Goal: Information Seeking & Learning: Find specific page/section

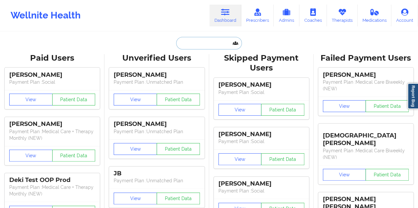
click at [216, 45] on input "text" at bounding box center [208, 43] width 65 height 13
paste input "[EMAIL_ADDRESS][DOMAIN_NAME]"
type input "[EMAIL_ADDRESS][DOMAIN_NAME]"
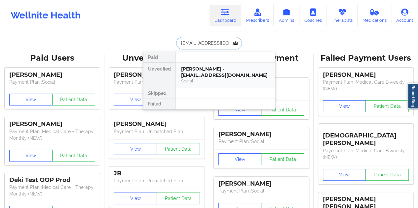
click at [207, 72] on div "[PERSON_NAME] - [EMAIL_ADDRESS][DOMAIN_NAME]" at bounding box center [225, 72] width 88 height 12
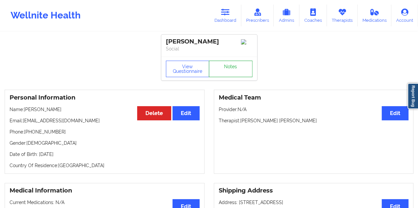
click at [224, 71] on link "Notes" at bounding box center [231, 69] width 44 height 17
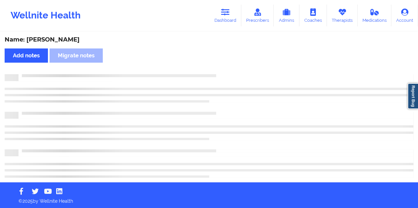
click at [64, 41] on div "Name: [PERSON_NAME]" at bounding box center [209, 40] width 408 height 8
copy div "[PERSON_NAME]"
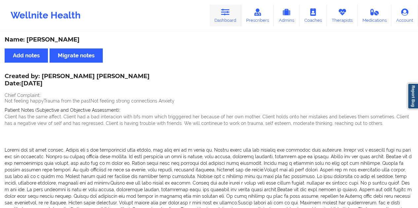
click at [236, 17] on link "Dashboard" at bounding box center [225, 16] width 32 height 22
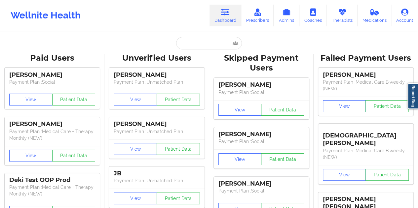
click at [201, 47] on input "text" at bounding box center [208, 43] width 65 height 13
paste input "[DOMAIN_NAME][EMAIL_ADDRESS][DOMAIN_NAME]"
type input "[DOMAIN_NAME][EMAIL_ADDRESS][DOMAIN_NAME]"
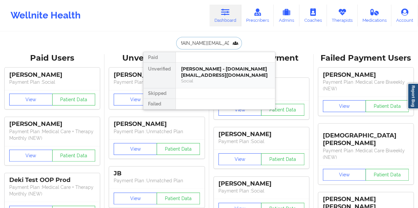
click at [201, 70] on div "[PERSON_NAME] - [DOMAIN_NAME][EMAIL_ADDRESS][DOMAIN_NAME]" at bounding box center [225, 72] width 88 height 12
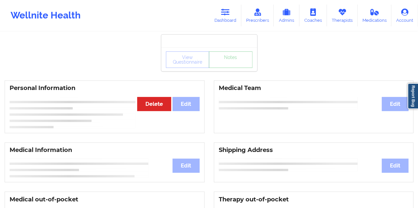
click at [228, 68] on link "Notes" at bounding box center [231, 59] width 44 height 17
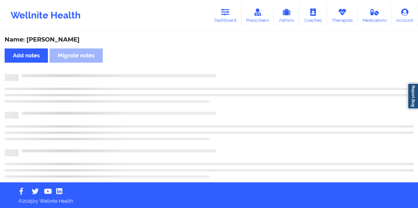
click at [61, 40] on div "Name: [PERSON_NAME]" at bounding box center [209, 40] width 408 height 8
copy div "[PERSON_NAME]"
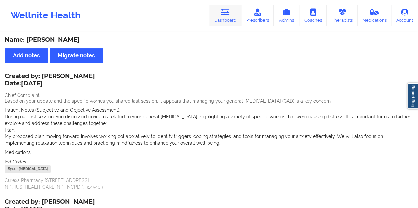
click at [232, 11] on link "Dashboard" at bounding box center [225, 16] width 32 height 22
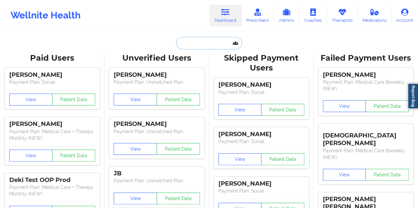
click at [205, 45] on input "text" at bounding box center [208, 43] width 65 height 13
paste input "[EMAIL_ADDRESS][DOMAIN_NAME]"
type input "[EMAIL_ADDRESS][DOMAIN_NAME]"
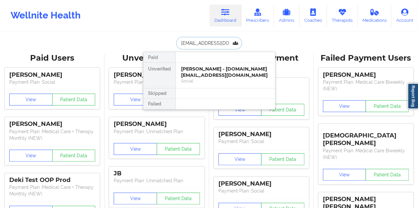
scroll to position [0, 3]
click at [217, 73] on div "[PERSON_NAME] - [EMAIL_ADDRESS][DOMAIN_NAME]" at bounding box center [225, 72] width 88 height 12
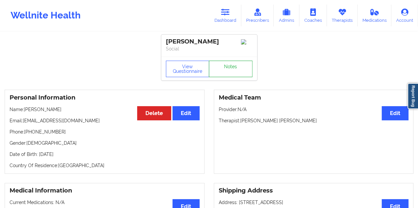
click at [222, 72] on link "Notes" at bounding box center [231, 69] width 44 height 17
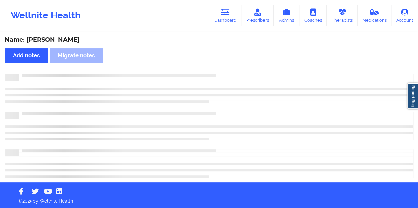
click at [65, 38] on div "Name: [PERSON_NAME]" at bounding box center [209, 40] width 408 height 8
copy div "Name: [PERSON_NAME] Add notes Migrate notes"
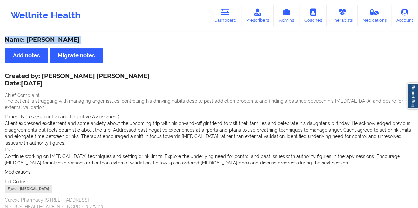
click at [147, 46] on div "Name: [PERSON_NAME] Add notes Migrate notes Created by: [PERSON_NAME] [PERSON_N…" at bounding box center [209, 197] width 418 height 331
click at [64, 38] on div "Name: [PERSON_NAME]" at bounding box center [209, 40] width 408 height 8
copy div "[PERSON_NAME]"
click at [224, 23] on link "Dashboard" at bounding box center [225, 16] width 32 height 22
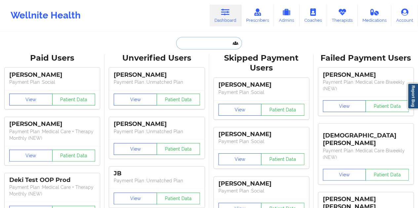
click at [200, 46] on input "text" at bounding box center [208, 43] width 65 height 13
paste input "[EMAIL_ADDRESS][DOMAIN_NAME]"
type input "[EMAIL_ADDRESS][DOMAIN_NAME]"
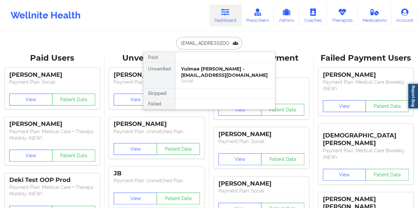
click at [222, 71] on div "Yuimae [PERSON_NAME] - [EMAIL_ADDRESS][DOMAIN_NAME]" at bounding box center [225, 72] width 88 height 12
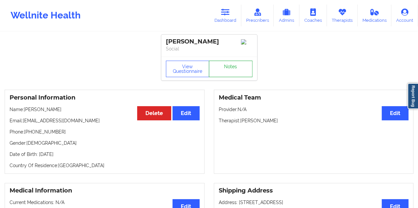
click at [228, 70] on link "Notes" at bounding box center [231, 69] width 44 height 17
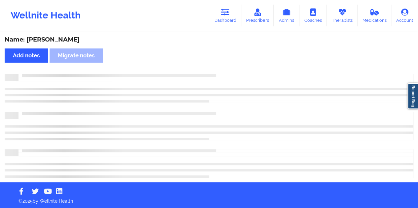
click at [63, 42] on div "Name: [PERSON_NAME]" at bounding box center [209, 40] width 408 height 8
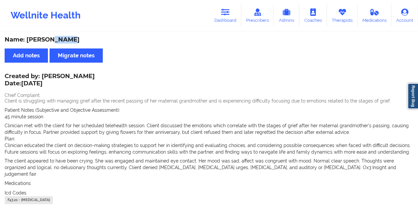
copy div "[PERSON_NAME]"
click at [234, 16] on link "Dashboard" at bounding box center [225, 16] width 32 height 22
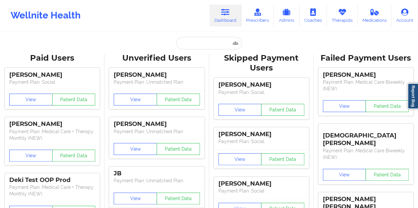
click at [198, 44] on input "text" at bounding box center [208, 43] width 65 height 13
paste input "[EMAIL_ADDRESS][DOMAIN_NAME]"
type input "[EMAIL_ADDRESS][DOMAIN_NAME]"
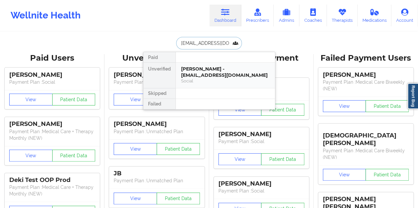
click at [208, 78] on div "Social" at bounding box center [225, 81] width 88 height 6
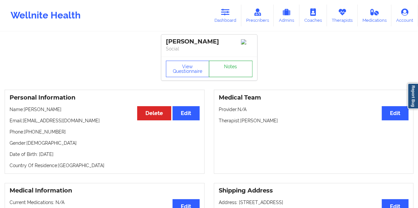
click at [233, 73] on link "Notes" at bounding box center [231, 69] width 44 height 17
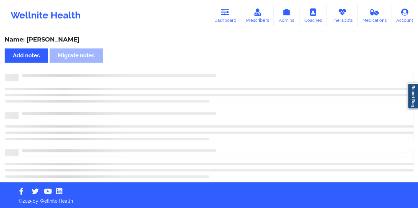
click at [56, 41] on div "Name: [PERSON_NAME]" at bounding box center [209, 40] width 408 height 8
copy div "[PERSON_NAME]"
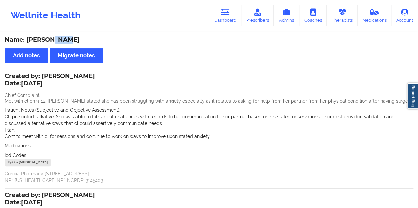
drag, startPoint x: 218, startPoint y: 11, endPoint x: 222, endPoint y: 26, distance: 15.6
click at [218, 11] on link "Dashboard" at bounding box center [225, 16] width 32 height 22
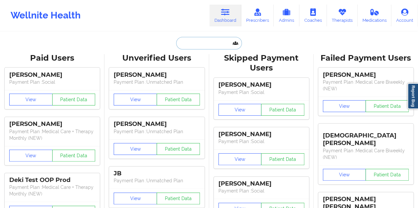
click at [207, 49] on input "text" at bounding box center [208, 43] width 65 height 13
paste input "[EMAIL_ADDRESS][DOMAIN_NAME]"
type input "[EMAIL_ADDRESS][DOMAIN_NAME]"
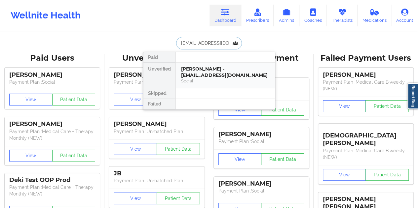
click at [209, 67] on div "[PERSON_NAME] - [EMAIL_ADDRESS][DOMAIN_NAME]" at bounding box center [225, 72] width 88 height 12
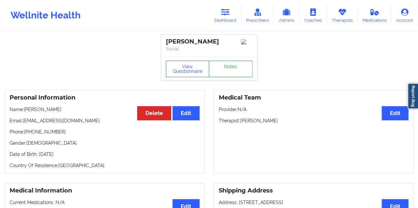
click at [228, 74] on link "Notes" at bounding box center [231, 69] width 44 height 17
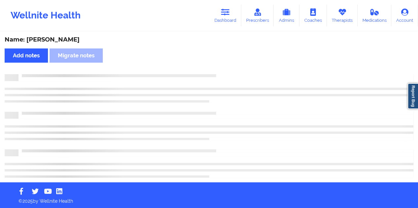
click at [64, 38] on div "Name: [PERSON_NAME]" at bounding box center [209, 40] width 408 height 8
copy div "[PERSON_NAME]"
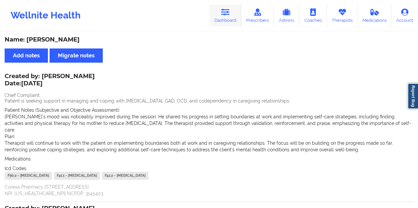
drag, startPoint x: 228, startPoint y: 16, endPoint x: 223, endPoint y: 25, distance: 9.6
click at [228, 16] on link "Dashboard" at bounding box center [225, 16] width 32 height 22
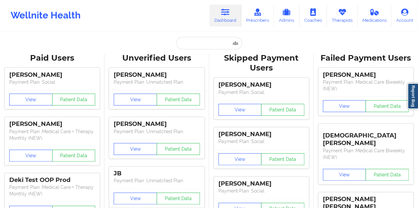
click at [205, 41] on input "text" at bounding box center [208, 43] width 65 height 13
paste input "[EMAIL_ADDRESS][DOMAIN_NAME]"
type input "[EMAIL_ADDRESS][DOMAIN_NAME]"
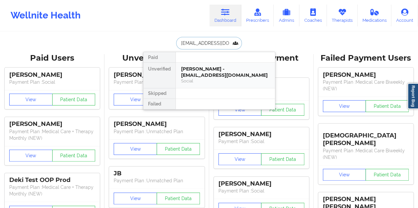
click at [220, 78] on div "Social" at bounding box center [225, 81] width 88 height 6
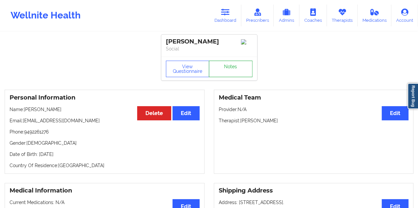
click at [229, 77] on link "Notes" at bounding box center [231, 69] width 44 height 17
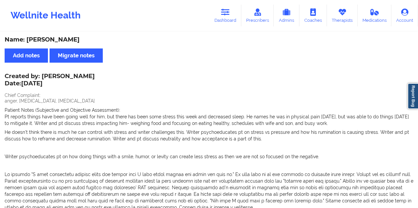
click at [54, 43] on div "Name: [PERSON_NAME]" at bounding box center [209, 40] width 408 height 8
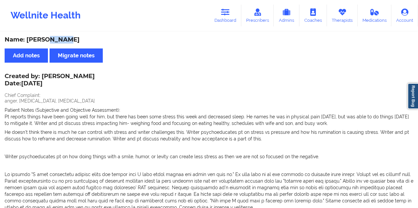
click at [54, 43] on div "Name: [PERSON_NAME]" at bounding box center [209, 40] width 408 height 8
copy div "[PERSON_NAME]"
click at [233, 24] on link "Dashboard" at bounding box center [225, 16] width 32 height 22
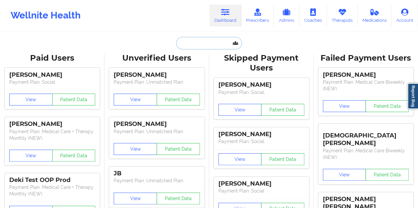
click at [196, 39] on input "text" at bounding box center [208, 43] width 65 height 13
paste input "[PERSON_NAME][EMAIL_ADDRESS][DOMAIN_NAME]"
type input "[PERSON_NAME][EMAIL_ADDRESS][DOMAIN_NAME]"
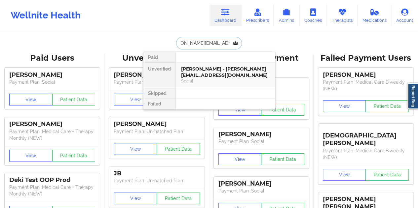
click at [222, 71] on div "[PERSON_NAME] - [PERSON_NAME][EMAIL_ADDRESS][DOMAIN_NAME]" at bounding box center [225, 72] width 88 height 12
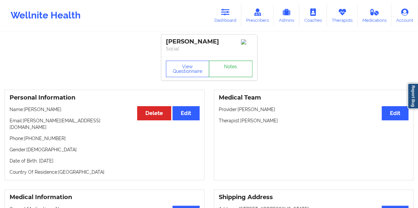
click at [231, 70] on link "Notes" at bounding box center [231, 69] width 44 height 17
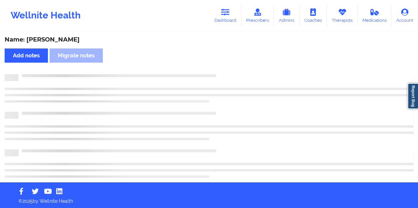
click at [82, 39] on div "Name: [PERSON_NAME]" at bounding box center [209, 40] width 408 height 8
copy div "[PERSON_NAME]"
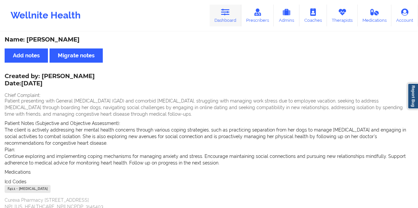
click at [225, 20] on link "Dashboard" at bounding box center [225, 16] width 32 height 22
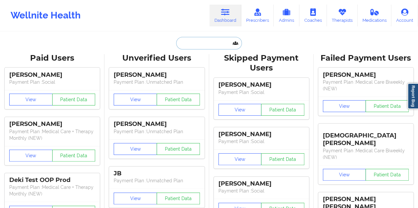
click at [203, 44] on input "text" at bounding box center [208, 43] width 65 height 13
paste input "[EMAIL_ADDRESS][DOMAIN_NAME]"
type input "[EMAIL_ADDRESS][DOMAIN_NAME]"
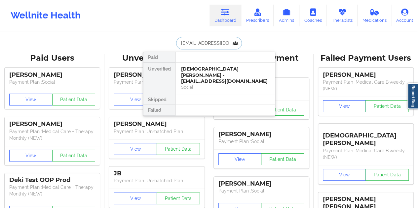
click at [211, 69] on div "[DEMOGRAPHIC_DATA] [PERSON_NAME] - [EMAIL_ADDRESS][DOMAIN_NAME]" at bounding box center [225, 75] width 88 height 18
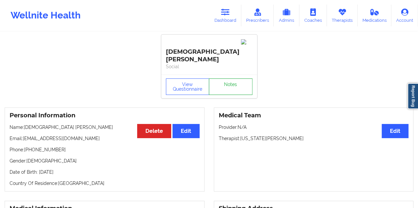
click at [238, 79] on link "Notes" at bounding box center [231, 87] width 44 height 17
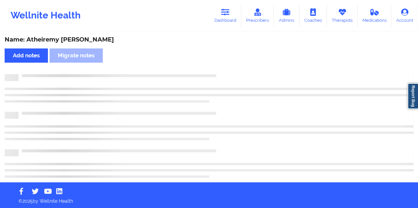
click at [75, 41] on div "Name: Atheiremy [PERSON_NAME]" at bounding box center [209, 40] width 408 height 8
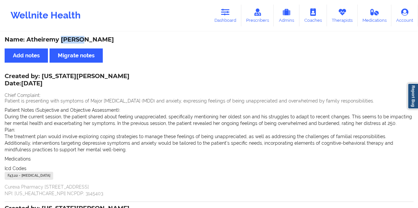
click at [75, 41] on div "Name: Atheiremy [PERSON_NAME]" at bounding box center [209, 40] width 408 height 8
copy div "[PERSON_NAME]"
click at [228, 18] on link "Dashboard" at bounding box center [225, 16] width 32 height 22
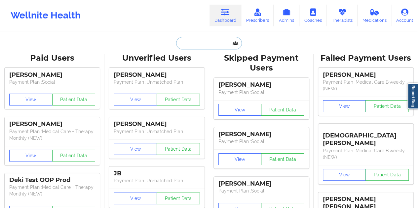
click at [189, 44] on input "text" at bounding box center [208, 43] width 65 height 13
paste input "[EMAIL_ADDRESS][DOMAIN_NAME]"
type input "[EMAIL_ADDRESS][DOMAIN_NAME]"
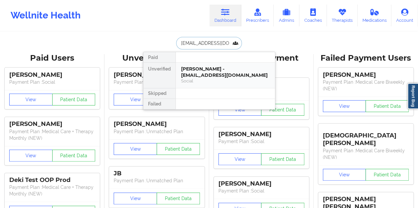
click at [207, 66] on div "[PERSON_NAME] - [EMAIL_ADDRESS][DOMAIN_NAME]" at bounding box center [225, 72] width 88 height 12
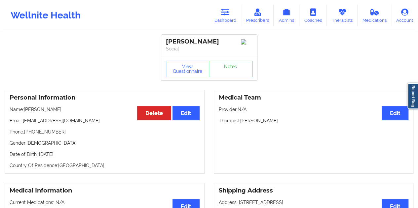
click at [233, 72] on link "Notes" at bounding box center [231, 69] width 44 height 17
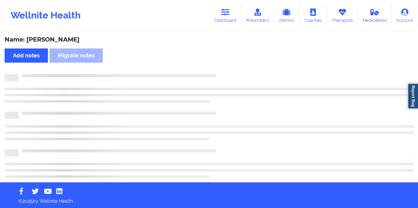
click at [65, 41] on div "Name: [PERSON_NAME]" at bounding box center [209, 40] width 408 height 8
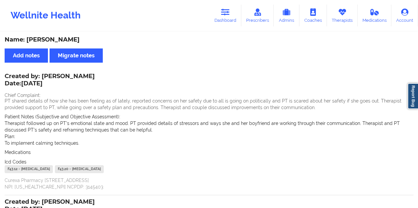
drag, startPoint x: 234, startPoint y: 27, endPoint x: 228, endPoint y: 32, distance: 8.3
click at [234, 27] on div "Wellnite Health Dashboard Prescribers Admins Coaches Therapists Medications Acc…" at bounding box center [209, 15] width 418 height 26
click at [225, 12] on icon at bounding box center [225, 12] width 9 height 7
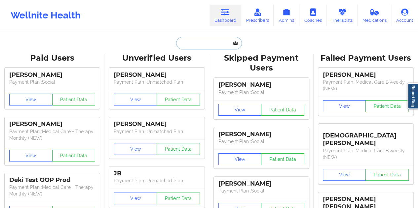
click at [200, 42] on input "text" at bounding box center [208, 43] width 65 height 13
paste input "[EMAIL_ADDRESS][DOMAIN_NAME]"
type input "[EMAIL_ADDRESS][DOMAIN_NAME]"
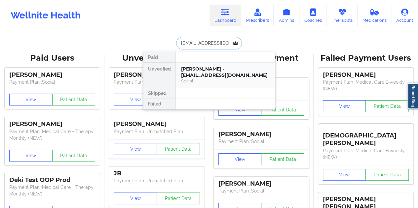
click at [211, 71] on div "[PERSON_NAME] - [EMAIL_ADDRESS][DOMAIN_NAME]" at bounding box center [225, 72] width 88 height 12
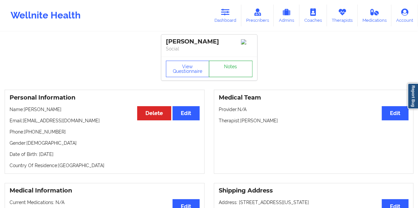
click at [235, 76] on link "Notes" at bounding box center [231, 69] width 44 height 17
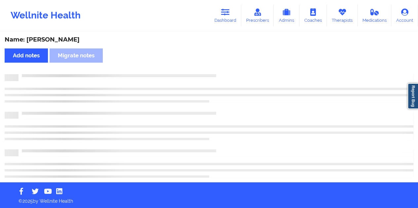
click at [57, 39] on div "Name: [PERSON_NAME]" at bounding box center [209, 40] width 408 height 8
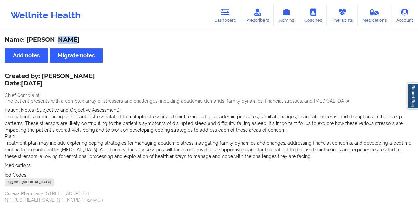
drag, startPoint x: 43, startPoint y: 76, endPoint x: 107, endPoint y: 75, distance: 64.1
click at [95, 75] on div "Created by: [PERSON_NAME] Date: [DATE]" at bounding box center [50, 80] width 90 height 15
click at [226, 7] on link "Dashboard" at bounding box center [225, 16] width 32 height 22
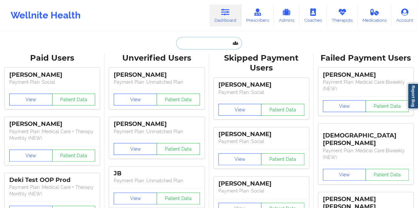
click at [206, 40] on input "text" at bounding box center [208, 43] width 65 height 13
paste input "[EMAIL_ADDRESS][DOMAIN_NAME]"
type input "[EMAIL_ADDRESS][DOMAIN_NAME]"
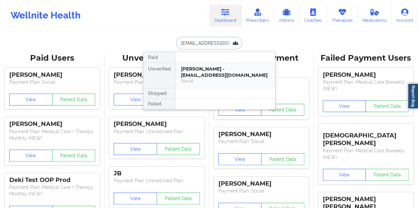
click at [211, 72] on div "[PERSON_NAME] - [EMAIL_ADDRESS][DOMAIN_NAME]" at bounding box center [225, 72] width 88 height 12
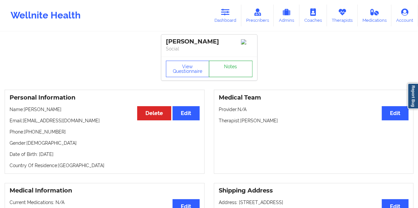
click at [221, 74] on link "Notes" at bounding box center [231, 69] width 44 height 17
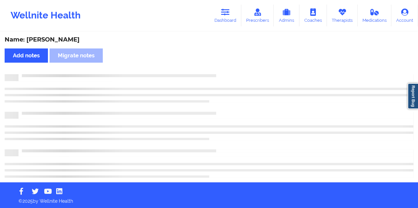
click at [67, 45] on div "Name: [PERSON_NAME] Add notes Migrate notes" at bounding box center [209, 107] width 418 height 150
click at [67, 41] on div "Name: [PERSON_NAME]" at bounding box center [209, 40] width 408 height 8
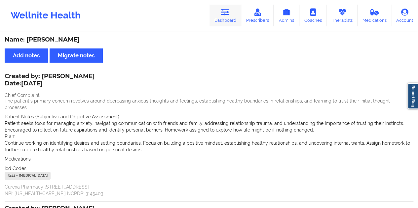
click at [231, 17] on link "Dashboard" at bounding box center [225, 16] width 32 height 22
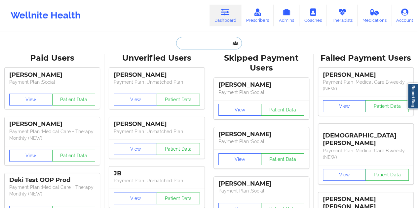
click at [210, 38] on input "text" at bounding box center [208, 43] width 65 height 13
paste input "[EMAIL_ADDRESS][DOMAIN_NAME]"
type input "[EMAIL_ADDRESS][DOMAIN_NAME]"
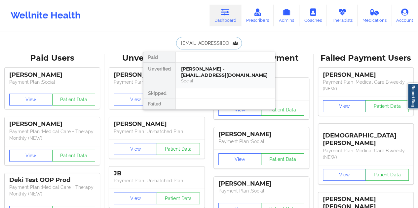
click at [203, 70] on div "[PERSON_NAME] - [EMAIL_ADDRESS][DOMAIN_NAME]" at bounding box center [225, 72] width 88 height 12
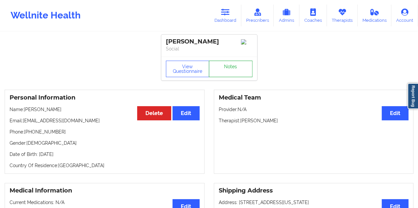
click at [222, 70] on link "Notes" at bounding box center [231, 69] width 44 height 17
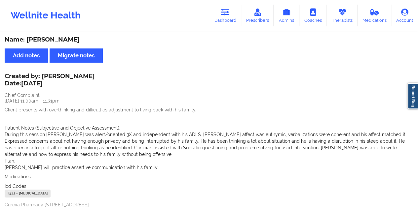
click at [65, 41] on div "Name: [PERSON_NAME]" at bounding box center [209, 40] width 408 height 8
click at [225, 16] on link "Dashboard" at bounding box center [225, 16] width 32 height 22
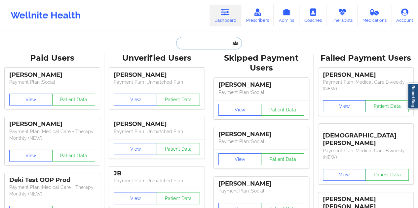
click at [200, 42] on input "text" at bounding box center [208, 43] width 65 height 13
paste input "[EMAIL_ADDRESS][DOMAIN_NAME]"
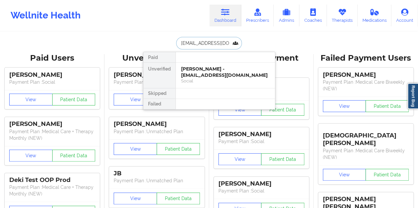
type input "[EMAIL_ADDRESS][DOMAIN_NAME]"
click at [201, 75] on div "[PERSON_NAME] - [EMAIL_ADDRESS][DOMAIN_NAME]" at bounding box center [225, 72] width 88 height 12
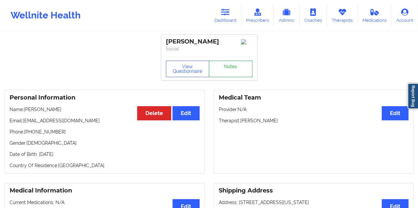
click at [231, 67] on link "Notes" at bounding box center [231, 69] width 44 height 17
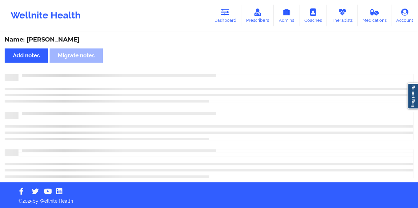
click at [79, 41] on div "Name: [PERSON_NAME]" at bounding box center [209, 40] width 408 height 8
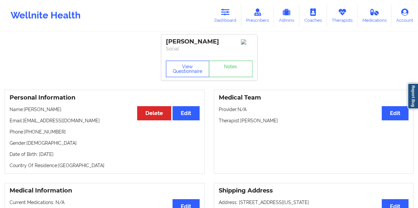
click at [186, 74] on button "View Questionnaire" at bounding box center [188, 69] width 44 height 17
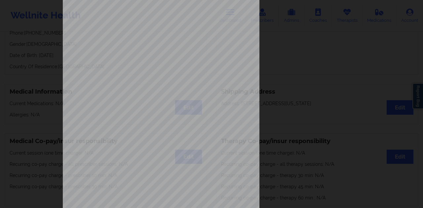
scroll to position [106, 0]
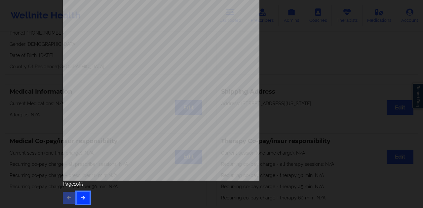
click at [86, 194] on button "button" at bounding box center [83, 198] width 13 height 12
click at [84, 195] on button "button" at bounding box center [83, 198] width 13 height 12
click at [84, 193] on button "button" at bounding box center [83, 198] width 13 height 12
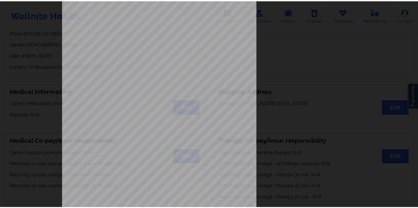
scroll to position [0, 0]
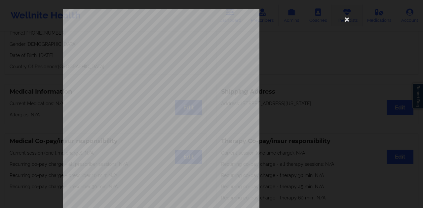
click at [346, 20] on icon at bounding box center [346, 19] width 11 height 11
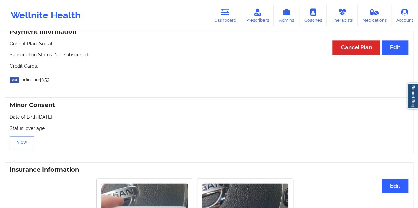
scroll to position [277, 0]
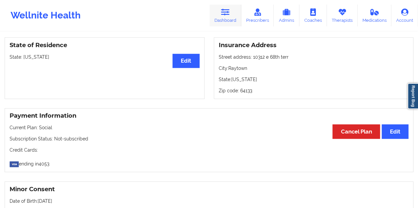
click at [228, 17] on link "Dashboard" at bounding box center [225, 16] width 32 height 22
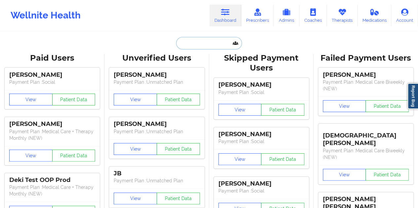
click at [197, 42] on input "text" at bounding box center [208, 43] width 65 height 13
paste input "[PERSON_NAME][EMAIL_ADDRESS][DOMAIN_NAME]"
type input "[PERSON_NAME][EMAIL_ADDRESS][DOMAIN_NAME]"
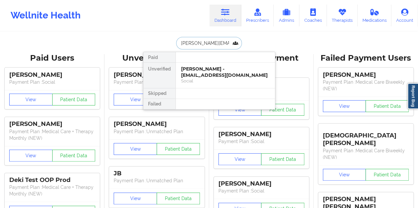
scroll to position [0, 8]
click at [203, 78] on div "[PERSON_NAME] - [PERSON_NAME][EMAIL_ADDRESS][DOMAIN_NAME]" at bounding box center [225, 72] width 88 height 12
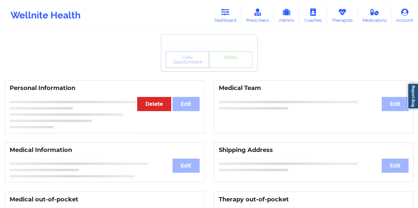
click at [221, 69] on div "View Questionnaire Notes" at bounding box center [209, 60] width 96 height 24
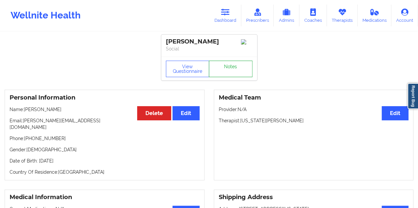
click at [223, 69] on link "Notes" at bounding box center [231, 69] width 44 height 17
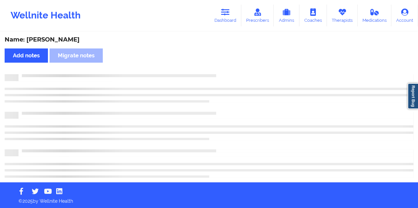
click at [72, 38] on div "Name: [PERSON_NAME]" at bounding box center [209, 40] width 408 height 8
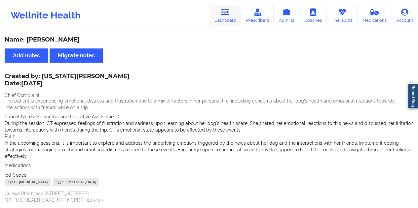
click at [225, 9] on icon at bounding box center [225, 12] width 9 height 7
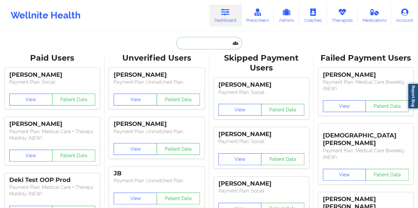
click at [197, 44] on input "text" at bounding box center [208, 43] width 65 height 13
paste input "[EMAIL_ADDRESS][DOMAIN_NAME]"
type input "[EMAIL_ADDRESS][DOMAIN_NAME]"
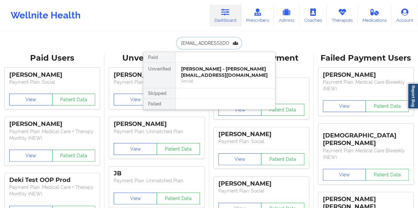
click at [214, 80] on div "Social" at bounding box center [225, 81] width 88 height 6
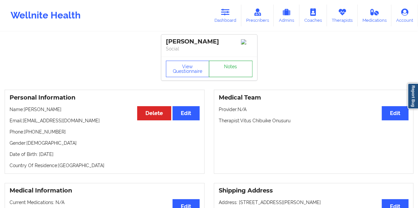
click at [224, 69] on link "Notes" at bounding box center [231, 69] width 44 height 17
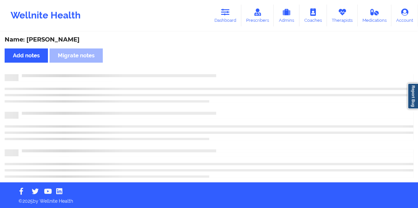
click at [63, 43] on div "Name: [PERSON_NAME]" at bounding box center [209, 40] width 408 height 8
click at [63, 42] on div "Name: [PERSON_NAME]" at bounding box center [209, 40] width 408 height 8
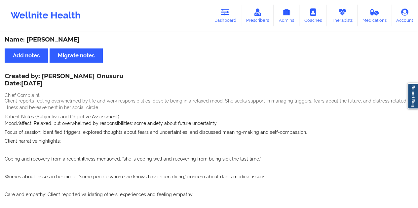
drag, startPoint x: 219, startPoint y: 17, endPoint x: 216, endPoint y: 29, distance: 12.2
click at [219, 17] on link "Dashboard" at bounding box center [225, 16] width 32 height 22
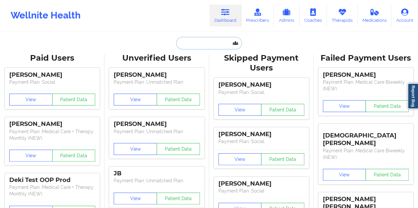
click at [204, 44] on input "text" at bounding box center [208, 43] width 65 height 13
paste input "[EMAIL_ADDRESS][DOMAIN_NAME]"
type input "[EMAIL_ADDRESS][DOMAIN_NAME]"
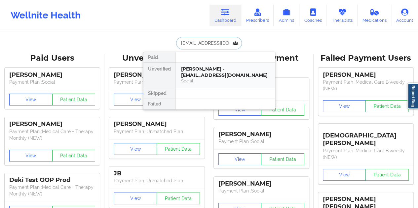
click at [217, 80] on div "Social" at bounding box center [225, 81] width 88 height 6
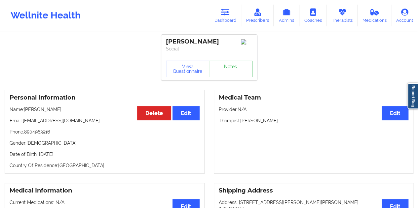
click at [226, 74] on link "Notes" at bounding box center [231, 69] width 44 height 17
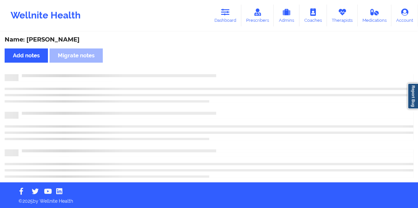
click at [53, 40] on div "Name: [PERSON_NAME]" at bounding box center [209, 40] width 408 height 8
click at [54, 39] on div "Name: [PERSON_NAME]" at bounding box center [209, 40] width 408 height 8
click at [53, 37] on div "Name: [PERSON_NAME]" at bounding box center [209, 40] width 408 height 8
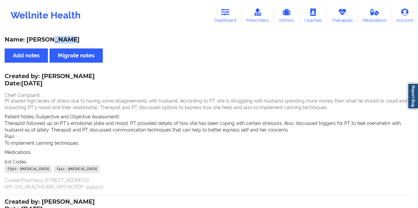
click at [233, 21] on link "Dashboard" at bounding box center [225, 16] width 32 height 22
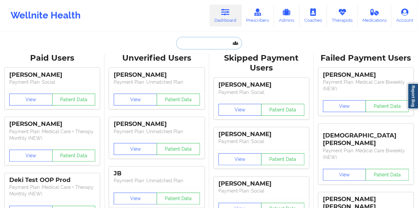
click at [199, 44] on input "text" at bounding box center [208, 43] width 65 height 13
paste input "[EMAIL_ADDRESS][DOMAIN_NAME]"
type input "[EMAIL_ADDRESS][DOMAIN_NAME]"
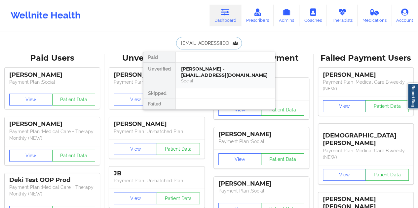
click at [220, 71] on div "[PERSON_NAME] - [EMAIL_ADDRESS][DOMAIN_NAME]" at bounding box center [225, 72] width 88 height 12
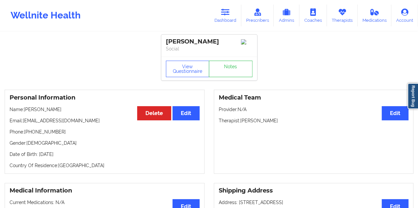
click at [236, 81] on div "View Questionnaire Notes" at bounding box center [209, 69] width 96 height 24
click at [233, 74] on link "Notes" at bounding box center [231, 69] width 44 height 17
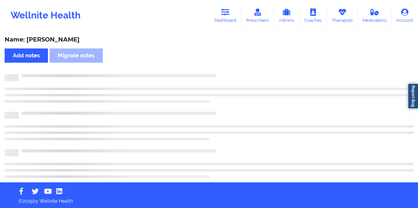
click at [52, 41] on div "Name: [PERSON_NAME]" at bounding box center [209, 40] width 408 height 8
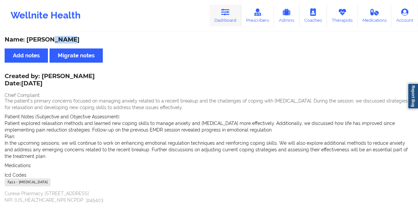
click at [226, 21] on link "Dashboard" at bounding box center [225, 16] width 32 height 22
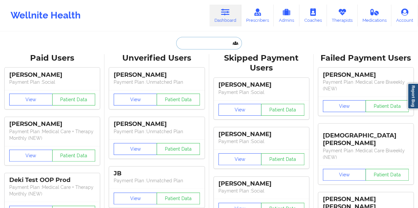
drag, startPoint x: 226, startPoint y: 21, endPoint x: 202, endPoint y: 41, distance: 31.2
click at [202, 41] on input "text" at bounding box center [208, 43] width 65 height 13
paste input "[EMAIL_ADDRESS][DOMAIN_NAME]"
type input "[EMAIL_ADDRESS][DOMAIN_NAME]"
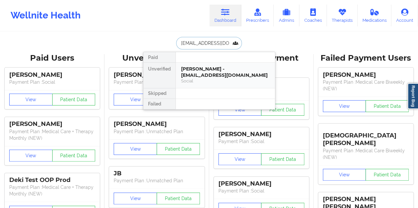
click at [218, 66] on div "[PERSON_NAME] - [EMAIL_ADDRESS][DOMAIN_NAME]" at bounding box center [225, 72] width 88 height 12
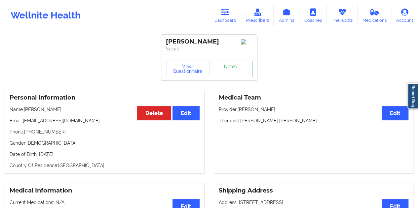
click at [234, 69] on link "Notes" at bounding box center [231, 69] width 44 height 17
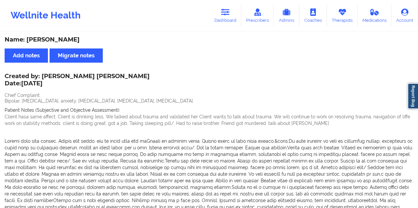
click at [58, 42] on div "Name: [PERSON_NAME]" at bounding box center [209, 40] width 408 height 8
click at [228, 17] on link "Dashboard" at bounding box center [225, 16] width 32 height 22
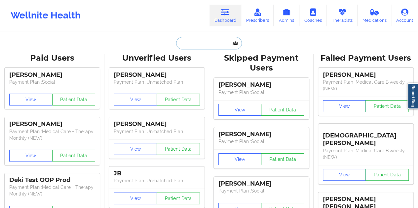
click at [192, 40] on input "text" at bounding box center [208, 43] width 65 height 13
paste input "[EMAIL_ADDRESS][DOMAIN_NAME]"
type input "[EMAIL_ADDRESS][DOMAIN_NAME]"
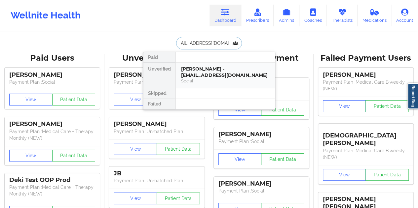
click at [218, 70] on div "[PERSON_NAME] - [EMAIL_ADDRESS][DOMAIN_NAME]" at bounding box center [225, 72] width 88 height 12
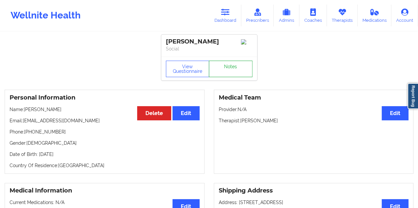
click at [219, 71] on link "Notes" at bounding box center [231, 69] width 44 height 17
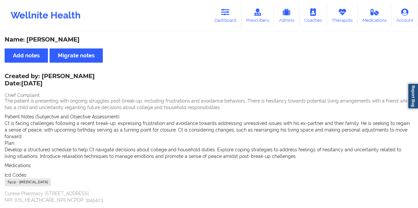
click at [65, 44] on div "Name: [PERSON_NAME] Add notes Migrate notes Created by: [PERSON_NAME] Date: [DA…" at bounding box center [209, 194] width 418 height 324
click at [63, 40] on div "Name: [PERSON_NAME]" at bounding box center [209, 40] width 408 height 8
drag, startPoint x: 228, startPoint y: 20, endPoint x: 224, endPoint y: 28, distance: 9.0
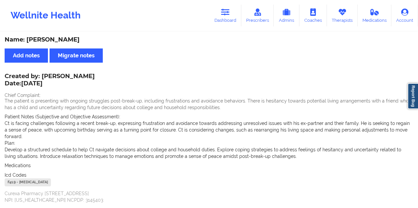
click at [228, 20] on link "Dashboard" at bounding box center [225, 16] width 32 height 22
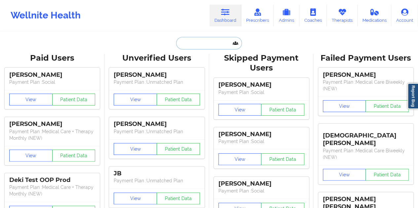
click at [207, 38] on input "text" at bounding box center [208, 43] width 65 height 13
paste input "[EMAIL_ADDRESS][PERSON_NAME][DOMAIN_NAME]"
type input "[EMAIL_ADDRESS][PERSON_NAME][DOMAIN_NAME]"
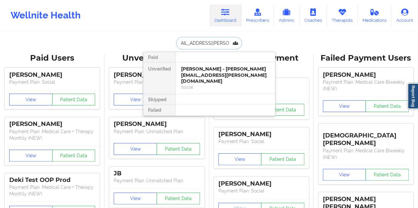
click at [213, 72] on div "[PERSON_NAME] - [PERSON_NAME][EMAIL_ADDRESS][PERSON_NAME][DOMAIN_NAME]" at bounding box center [225, 75] width 88 height 18
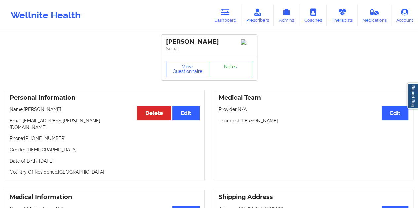
click at [235, 70] on link "Notes" at bounding box center [231, 69] width 44 height 17
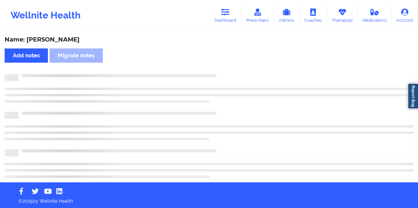
click at [66, 39] on div "Name: [PERSON_NAME]" at bounding box center [209, 40] width 408 height 8
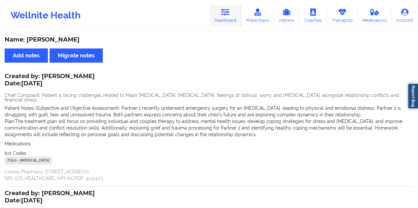
drag, startPoint x: 223, startPoint y: 11, endPoint x: 216, endPoint y: 20, distance: 11.8
click at [223, 11] on icon at bounding box center [225, 12] width 9 height 7
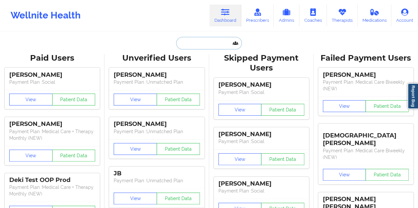
click at [194, 41] on input "text" at bounding box center [208, 43] width 65 height 13
paste input "[EMAIL_ADDRESS][DOMAIN_NAME]"
type input "[EMAIL_ADDRESS][DOMAIN_NAME]"
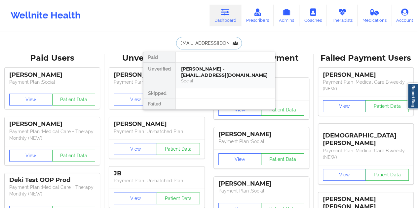
click at [202, 75] on div "[PERSON_NAME] - [EMAIL_ADDRESS][DOMAIN_NAME]" at bounding box center [225, 72] width 88 height 12
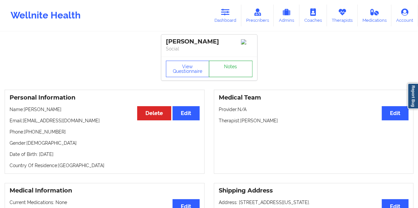
click at [228, 69] on link "Notes" at bounding box center [231, 69] width 44 height 17
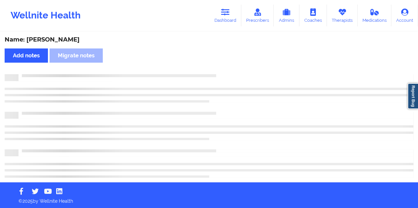
click at [69, 37] on div "Name: [PERSON_NAME]" at bounding box center [209, 40] width 408 height 8
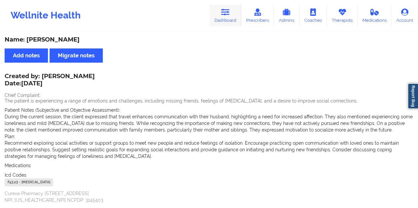
click at [228, 19] on link "Dashboard" at bounding box center [225, 16] width 32 height 22
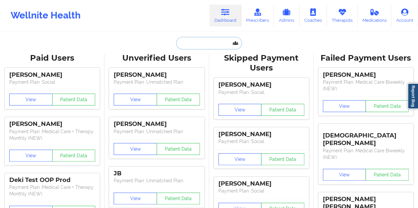
click at [211, 47] on input "text" at bounding box center [208, 43] width 65 height 13
paste input "[EMAIL_ADDRESS][DOMAIN_NAME]"
type input "[EMAIL_ADDRESS][DOMAIN_NAME]"
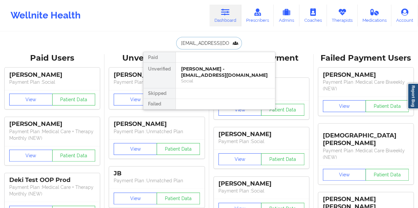
scroll to position [0, 9]
click at [211, 70] on div "[PERSON_NAME] - [EMAIL_ADDRESS][DOMAIN_NAME]" at bounding box center [225, 72] width 88 height 12
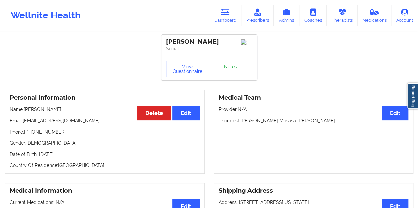
click at [225, 73] on link "Notes" at bounding box center [231, 69] width 44 height 17
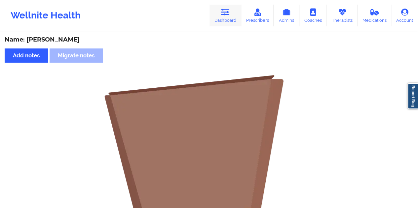
click at [229, 17] on link "Dashboard" at bounding box center [225, 16] width 32 height 22
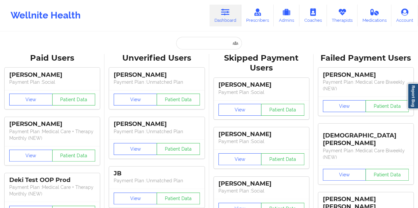
click at [195, 39] on input "text" at bounding box center [208, 43] width 65 height 13
paste input "[EMAIL_ADDRESS][DOMAIN_NAME]"
type input "[EMAIL_ADDRESS][DOMAIN_NAME]"
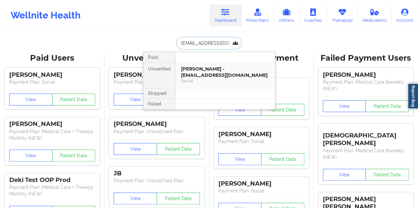
click at [210, 72] on div "[PERSON_NAME] - [EMAIL_ADDRESS][DOMAIN_NAME]" at bounding box center [225, 72] width 88 height 12
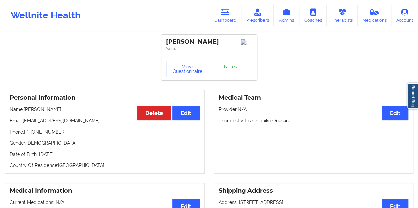
click at [231, 76] on link "Notes" at bounding box center [231, 69] width 44 height 17
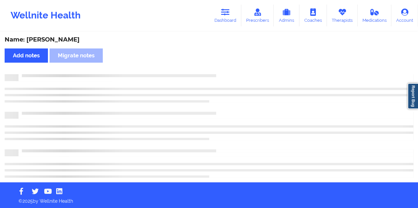
click at [73, 40] on div "Name: [PERSON_NAME]" at bounding box center [209, 40] width 408 height 8
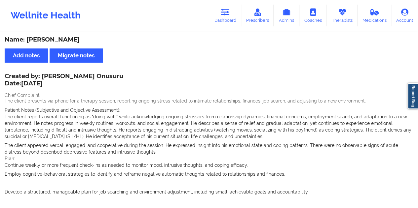
click at [73, 40] on div "Name: [PERSON_NAME]" at bounding box center [209, 40] width 408 height 8
click at [223, 17] on link "Dashboard" at bounding box center [225, 16] width 32 height 22
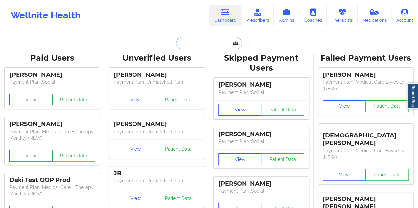
click at [196, 40] on input "text" at bounding box center [208, 43] width 65 height 13
paste input "[EMAIL_ADDRESS][DOMAIN_NAME]"
type input "[EMAIL_ADDRESS][DOMAIN_NAME]"
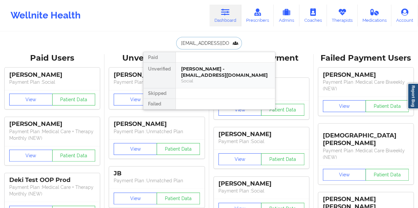
click at [205, 69] on div "[PERSON_NAME] - [EMAIL_ADDRESS][DOMAIN_NAME]" at bounding box center [225, 72] width 88 height 12
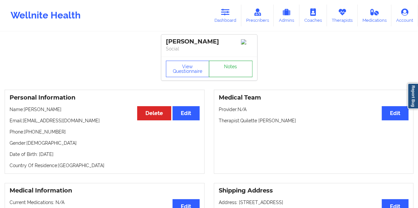
click at [225, 69] on link "Notes" at bounding box center [231, 69] width 44 height 17
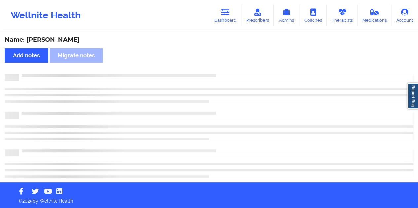
click at [72, 40] on div "Name: [PERSON_NAME]" at bounding box center [209, 40] width 408 height 8
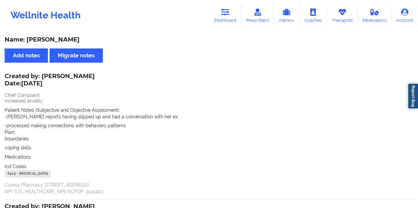
drag, startPoint x: 228, startPoint y: 27, endPoint x: 210, endPoint y: 31, distance: 18.8
click at [227, 27] on div "Wellnite Health Dashboard Prescribers Admins Coaches Therapists Medications Acc…" at bounding box center [209, 15] width 418 height 26
drag, startPoint x: 223, startPoint y: 20, endPoint x: 220, endPoint y: 27, distance: 8.1
click at [223, 20] on link "Dashboard" at bounding box center [225, 16] width 32 height 22
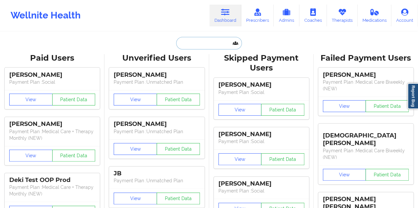
click at [205, 42] on input "text" at bounding box center [208, 43] width 65 height 13
paste input "[EMAIL_ADDRESS][DOMAIN_NAME]"
type input "[EMAIL_ADDRESS][DOMAIN_NAME]"
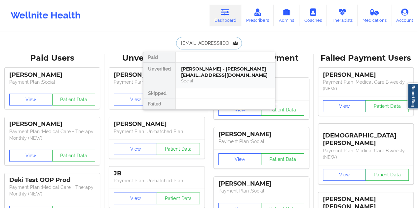
click at [215, 77] on div "[PERSON_NAME] - [PERSON_NAME][EMAIL_ADDRESS][DOMAIN_NAME]" at bounding box center [225, 72] width 88 height 12
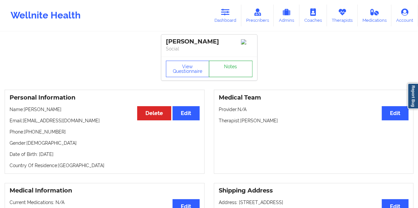
click at [223, 74] on link "Notes" at bounding box center [231, 69] width 44 height 17
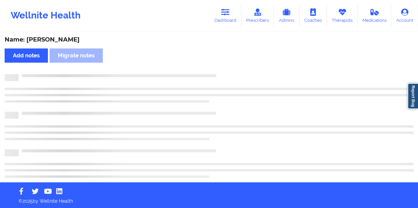
click at [56, 40] on div "Name: [PERSON_NAME]" at bounding box center [209, 40] width 408 height 8
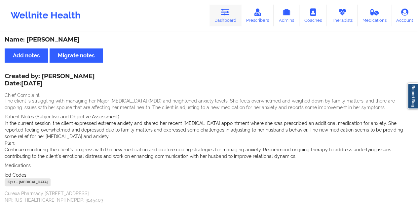
click at [236, 19] on link "Dashboard" at bounding box center [225, 16] width 32 height 22
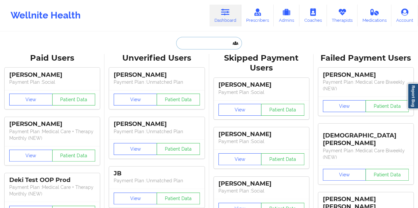
click at [209, 43] on input "text" at bounding box center [208, 43] width 65 height 13
paste input "[DOMAIN_NAME][EMAIL_ADDRESS][DOMAIN_NAME]"
type input "[DOMAIN_NAME][EMAIL_ADDRESS][DOMAIN_NAME]"
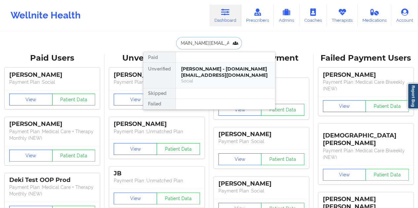
click at [195, 68] on div "[PERSON_NAME] - [DOMAIN_NAME][EMAIL_ADDRESS][DOMAIN_NAME]" at bounding box center [225, 72] width 88 height 12
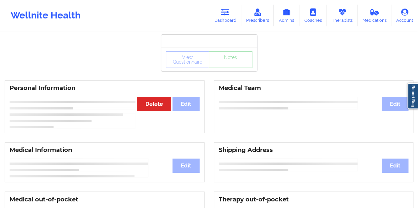
click at [227, 68] on div "View Questionnaire Notes" at bounding box center [209, 60] width 96 height 24
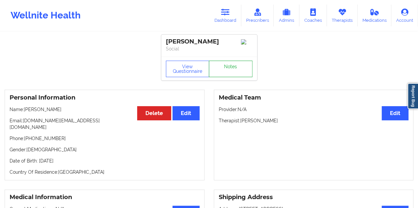
click at [227, 68] on link "Notes" at bounding box center [231, 69] width 44 height 17
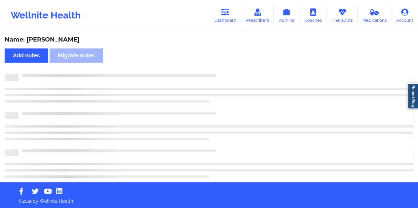
click at [56, 41] on div "Name: [PERSON_NAME]" at bounding box center [209, 40] width 408 height 8
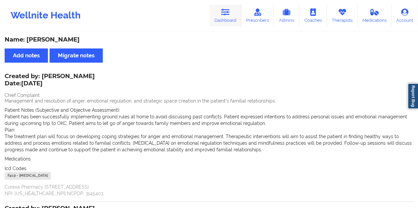
click at [233, 17] on link "Dashboard" at bounding box center [225, 16] width 32 height 22
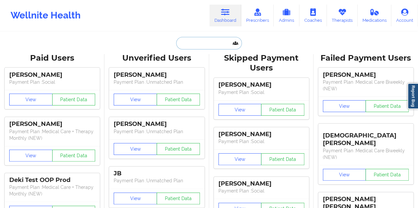
click at [198, 49] on input "text" at bounding box center [208, 43] width 65 height 13
paste input "[EMAIL_ADDRESS][DOMAIN_NAME]"
type input "[EMAIL_ADDRESS][DOMAIN_NAME]"
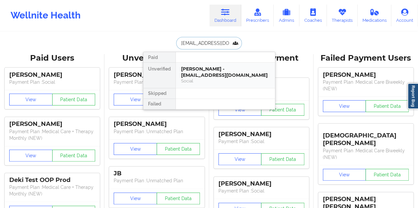
click at [207, 78] on div "Social" at bounding box center [225, 81] width 88 height 6
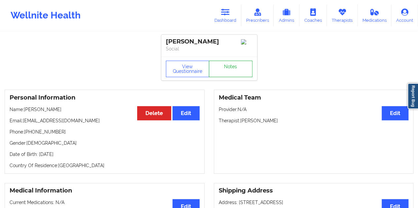
click at [226, 70] on link "Notes" at bounding box center [231, 69] width 44 height 17
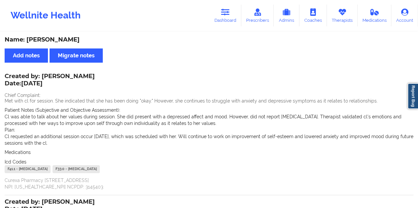
click at [59, 40] on div "Name: [PERSON_NAME]" at bounding box center [209, 40] width 408 height 8
drag, startPoint x: 237, startPoint y: 19, endPoint x: 229, endPoint y: 29, distance: 12.7
click at [236, 19] on link "Dashboard" at bounding box center [225, 16] width 32 height 22
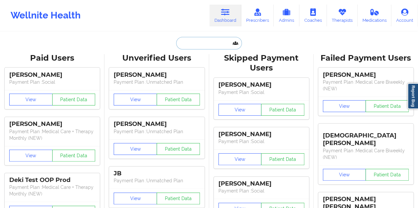
click at [206, 44] on input "text" at bounding box center [208, 43] width 65 height 13
paste input "[PERSON_NAME][EMAIL_ADDRESS][DOMAIN_NAME]"
type input "[PERSON_NAME][EMAIL_ADDRESS][DOMAIN_NAME]"
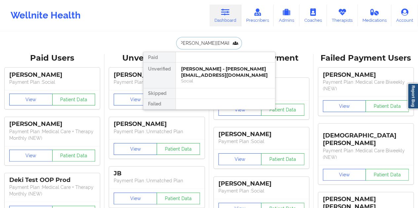
click at [210, 70] on div "[PERSON_NAME] - [PERSON_NAME][EMAIL_ADDRESS][DOMAIN_NAME]" at bounding box center [225, 72] width 88 height 12
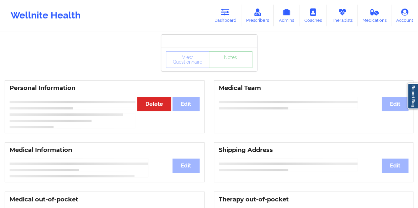
click at [217, 66] on link "Notes" at bounding box center [231, 59] width 44 height 17
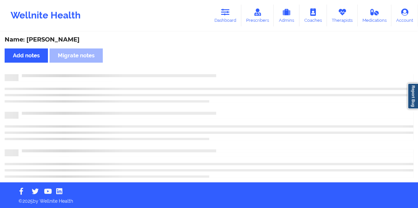
click at [66, 39] on div "Name: [PERSON_NAME]" at bounding box center [209, 40] width 408 height 8
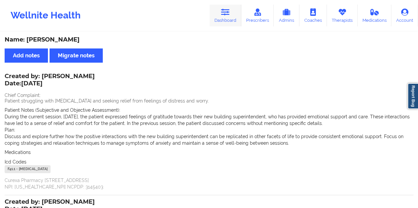
click at [233, 17] on link "Dashboard" at bounding box center [225, 16] width 32 height 22
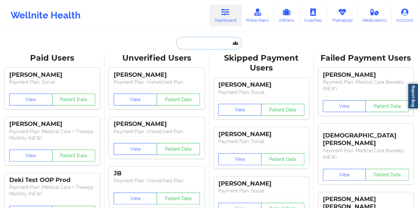
click at [204, 42] on input "text" at bounding box center [208, 43] width 65 height 13
paste input "[EMAIL_ADDRESS][DOMAIN_NAME]"
type input "[EMAIL_ADDRESS][DOMAIN_NAME]"
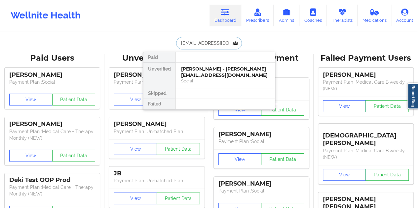
scroll to position [0, 13]
click at [222, 74] on div "[PERSON_NAME] - [EMAIL_ADDRESS][DOMAIN_NAME]" at bounding box center [225, 72] width 88 height 12
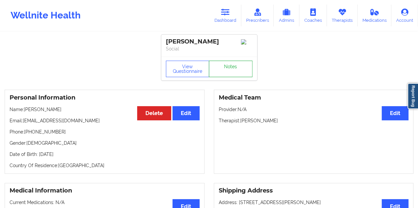
click at [222, 71] on link "Notes" at bounding box center [231, 69] width 44 height 17
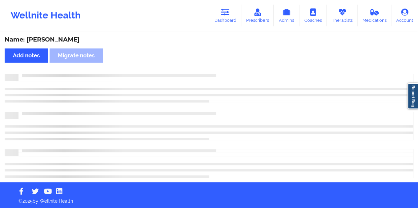
click at [76, 40] on div "Name: [PERSON_NAME]" at bounding box center [209, 40] width 408 height 8
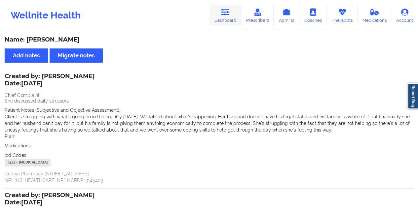
click at [225, 14] on icon at bounding box center [225, 12] width 9 height 7
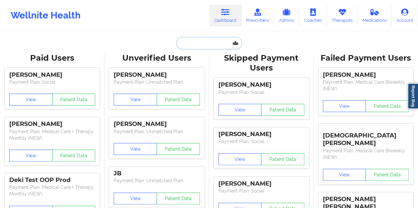
click at [196, 43] on input "text" at bounding box center [208, 43] width 65 height 13
paste input "[EMAIL_ADDRESS][DOMAIN_NAME]"
type input "[EMAIL_ADDRESS][DOMAIN_NAME]"
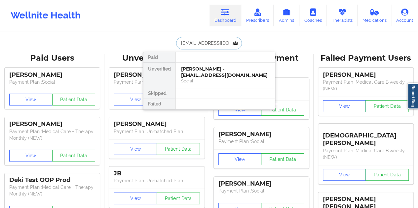
scroll to position [0, 5]
click at [206, 77] on div "[PERSON_NAME] - [EMAIL_ADDRESS][DOMAIN_NAME]" at bounding box center [225, 72] width 88 height 12
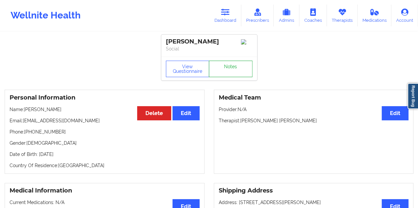
click at [236, 69] on link "Notes" at bounding box center [231, 69] width 44 height 17
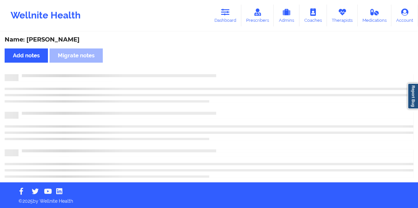
click at [64, 41] on div "Name: [PERSON_NAME]" at bounding box center [209, 40] width 408 height 8
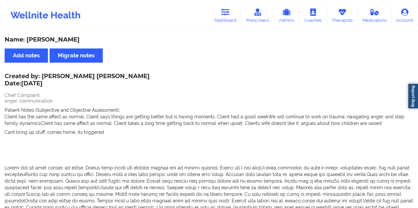
drag, startPoint x: 227, startPoint y: 18, endPoint x: 221, endPoint y: 30, distance: 13.0
click at [227, 18] on link "Dashboard" at bounding box center [225, 16] width 32 height 22
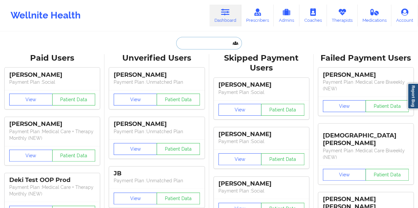
click at [204, 39] on input "text" at bounding box center [208, 43] width 65 height 13
paste input "[EMAIL_ADDRESS][DOMAIN_NAME]"
type input "[EMAIL_ADDRESS][DOMAIN_NAME]"
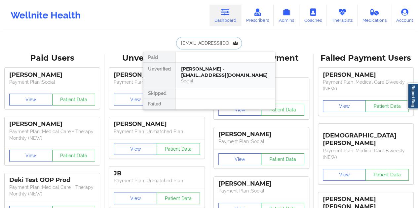
click at [219, 74] on div "[PERSON_NAME] - [EMAIL_ADDRESS][DOMAIN_NAME]" at bounding box center [225, 72] width 88 height 12
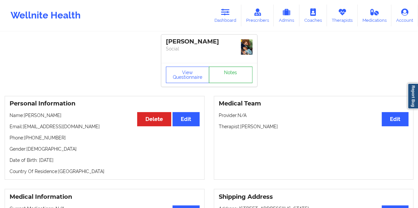
click at [224, 70] on link "Notes" at bounding box center [231, 75] width 44 height 17
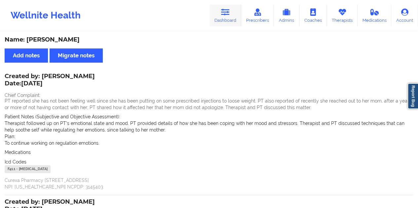
drag, startPoint x: 197, startPoint y: 47, endPoint x: 228, endPoint y: 26, distance: 37.0
click at [199, 46] on div "Name: [PERSON_NAME] notes Migrate notes Created by: [PERSON_NAME] Date: [DATE] …" at bounding box center [209, 192] width 418 height 320
click at [202, 36] on div "Name: [PERSON_NAME] notes Migrate notes Created by: [PERSON_NAME] Date: [DATE] …" at bounding box center [209, 192] width 418 height 320
click at [218, 18] on link "Dashboard" at bounding box center [225, 16] width 32 height 22
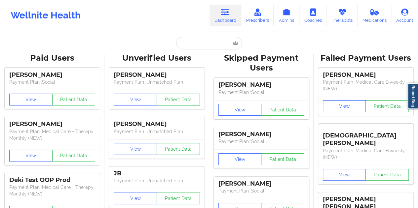
click at [194, 44] on input "text" at bounding box center [208, 43] width 65 height 13
paste input "[EMAIL_ADDRESS][DOMAIN_NAME]"
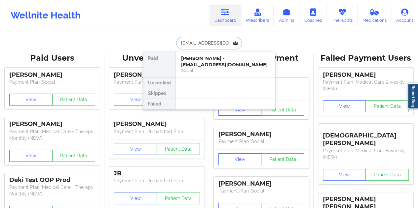
type input "[EMAIL_ADDRESS][DOMAIN_NAME]"
click at [215, 79] on div at bounding box center [224, 83] width 99 height 11
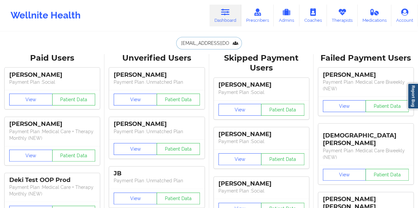
click at [216, 42] on input "[EMAIL_ADDRESS][DOMAIN_NAME]" at bounding box center [208, 43] width 65 height 13
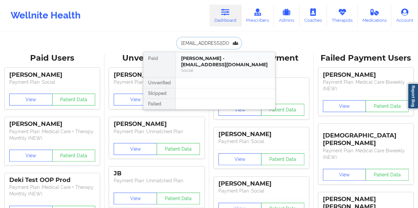
click at [207, 68] on div "Social" at bounding box center [225, 71] width 88 height 6
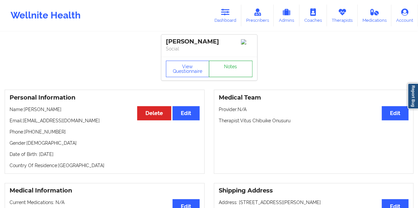
click at [232, 69] on link "Notes" at bounding box center [231, 69] width 44 height 17
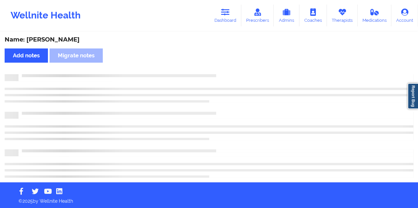
click at [63, 40] on div "Name: [PERSON_NAME]" at bounding box center [209, 40] width 408 height 8
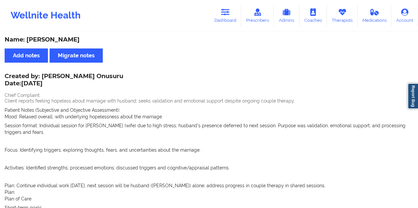
drag, startPoint x: 231, startPoint y: 17, endPoint x: 222, endPoint y: 31, distance: 16.3
click at [231, 17] on link "Dashboard" at bounding box center [225, 16] width 32 height 22
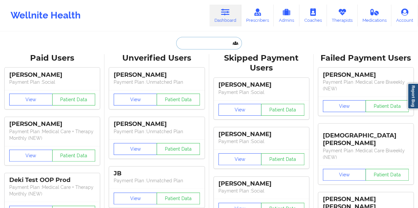
click at [207, 40] on input "text" at bounding box center [208, 43] width 65 height 13
paste input "[EMAIL_ADDRESS][DOMAIN_NAME]"
type input "[EMAIL_ADDRESS][DOMAIN_NAME]"
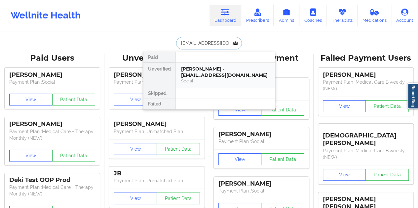
click at [217, 74] on div "[PERSON_NAME] - [EMAIL_ADDRESS][DOMAIN_NAME]" at bounding box center [225, 72] width 88 height 12
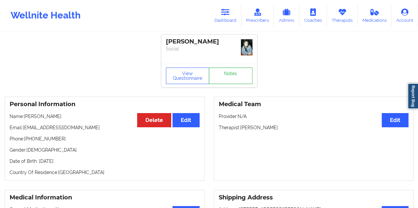
click at [224, 74] on link "Notes" at bounding box center [231, 76] width 44 height 17
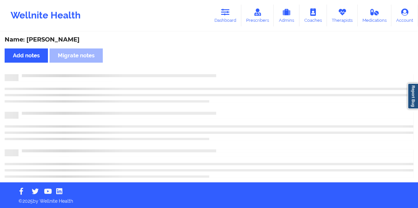
click at [71, 36] on div "Name: [PERSON_NAME]" at bounding box center [209, 40] width 408 height 8
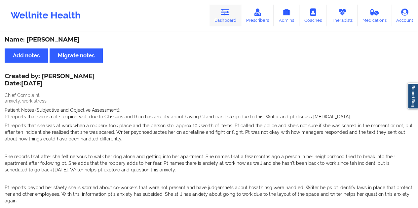
click at [225, 21] on link "Dashboard" at bounding box center [225, 16] width 32 height 22
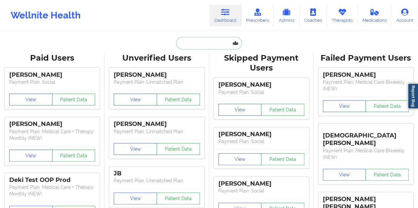
click at [201, 39] on input "text" at bounding box center [208, 43] width 65 height 13
paste input "[EMAIL_ADDRESS][DOMAIN_NAME]"
type input "[EMAIL_ADDRESS][DOMAIN_NAME]"
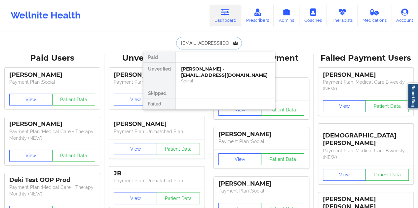
scroll to position [0, 4]
click at [206, 70] on div "[PERSON_NAME] - [EMAIL_ADDRESS][DOMAIN_NAME]" at bounding box center [225, 72] width 88 height 12
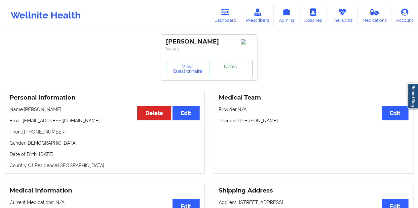
click at [222, 67] on link "Notes" at bounding box center [231, 69] width 44 height 17
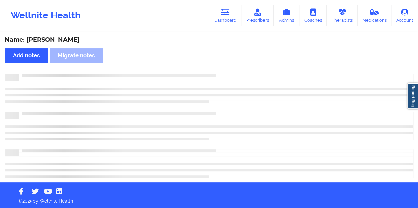
click at [70, 39] on div "Name: [PERSON_NAME]" at bounding box center [209, 40] width 408 height 8
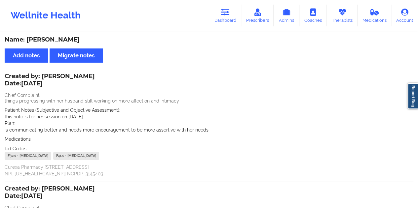
drag, startPoint x: 232, startPoint y: 22, endPoint x: 229, endPoint y: 30, distance: 8.8
click at [232, 22] on link "Dashboard" at bounding box center [225, 16] width 32 height 22
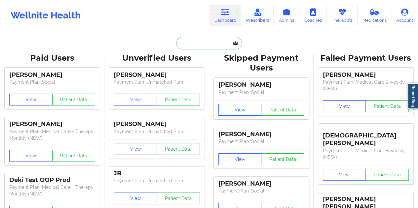
click at [207, 42] on input "text" at bounding box center [208, 43] width 65 height 13
paste input "[EMAIL_ADDRESS][DOMAIN_NAME]"
type input "[EMAIL_ADDRESS][DOMAIN_NAME]"
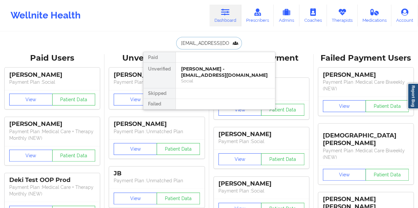
click at [204, 80] on div "Social" at bounding box center [225, 81] width 88 height 6
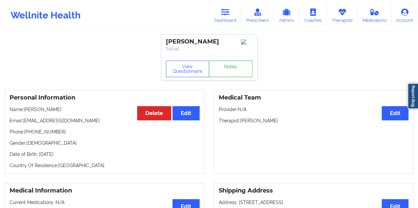
click at [227, 69] on link "Notes" at bounding box center [231, 69] width 44 height 17
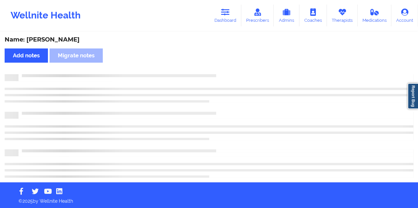
click at [62, 39] on div "Name: [PERSON_NAME]" at bounding box center [209, 40] width 408 height 8
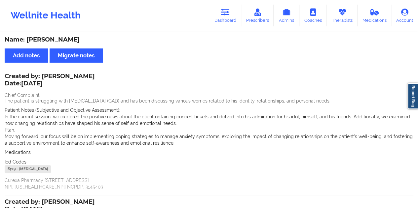
click at [62, 39] on div "Name: [PERSON_NAME]" at bounding box center [209, 40] width 408 height 8
drag, startPoint x: 215, startPoint y: 22, endPoint x: 217, endPoint y: 29, distance: 7.2
click at [215, 22] on link "Dashboard" at bounding box center [225, 16] width 32 height 22
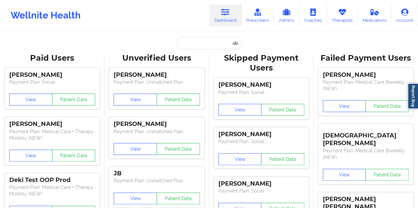
click at [199, 44] on input "text" at bounding box center [208, 43] width 65 height 13
paste input "[EMAIL_ADDRESS][DOMAIN_NAME]"
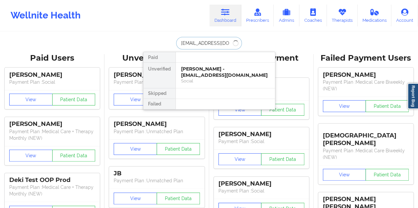
type input "[EMAIL_ADDRESS][DOMAIN_NAME]"
click at [225, 70] on div "[PERSON_NAME] - [EMAIL_ADDRESS][DOMAIN_NAME]" at bounding box center [225, 72] width 88 height 12
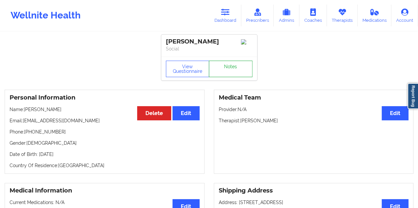
click at [227, 66] on link "Notes" at bounding box center [231, 69] width 44 height 17
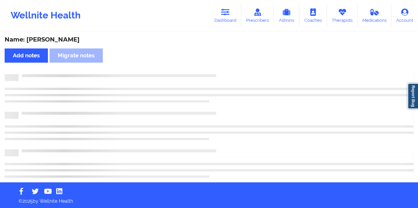
click at [69, 40] on div "Name: [PERSON_NAME]" at bounding box center [209, 40] width 408 height 8
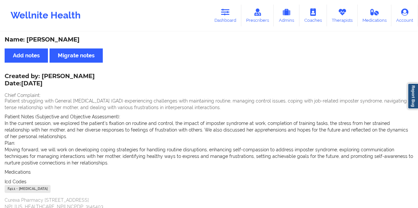
drag, startPoint x: 230, startPoint y: 16, endPoint x: 227, endPoint y: 28, distance: 13.1
click at [229, 16] on icon at bounding box center [225, 12] width 9 height 7
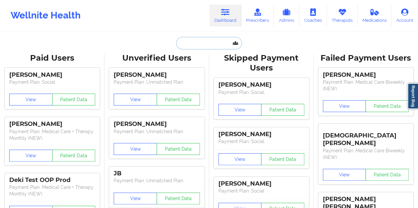
click at [206, 43] on input "text" at bounding box center [208, 43] width 65 height 13
paste input "[EMAIL_ADDRESS][DOMAIN_NAME]"
type input "[EMAIL_ADDRESS][DOMAIN_NAME]"
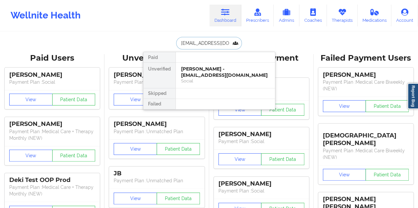
scroll to position [0, 12]
click at [209, 74] on div "[PERSON_NAME] - [EMAIL_ADDRESS][DOMAIN_NAME]" at bounding box center [225, 72] width 88 height 12
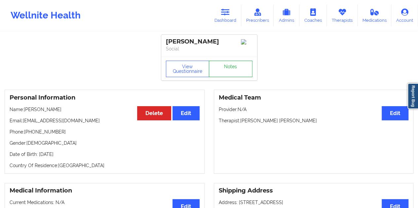
click at [223, 72] on link "Notes" at bounding box center [231, 69] width 44 height 17
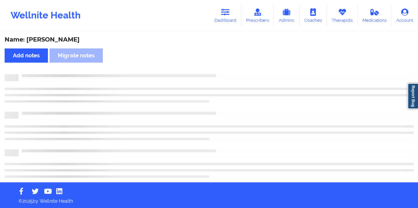
click at [74, 39] on div "Name: [PERSON_NAME]" at bounding box center [209, 40] width 408 height 8
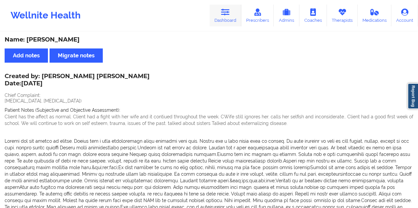
click at [238, 23] on link "Dashboard" at bounding box center [225, 16] width 32 height 22
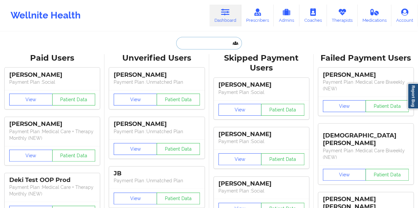
click at [196, 44] on input "text" at bounding box center [208, 43] width 65 height 13
paste input "[PERSON_NAME][EMAIL_ADDRESS][DOMAIN_NAME]"
type input "[PERSON_NAME][EMAIL_ADDRESS][DOMAIN_NAME]"
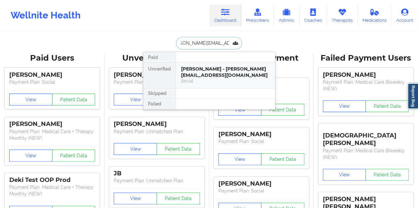
click at [220, 76] on div "[PERSON_NAME] - [PERSON_NAME][EMAIL_ADDRESS][DOMAIN_NAME]" at bounding box center [225, 72] width 88 height 12
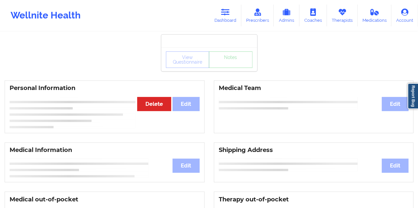
click at [231, 67] on div "View Questionnaire Notes" at bounding box center [209, 60] width 96 height 24
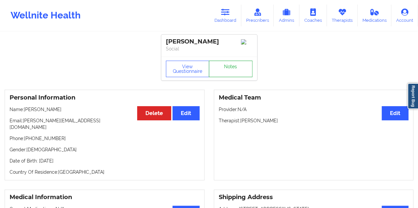
click at [226, 74] on link "Notes" at bounding box center [231, 69] width 44 height 17
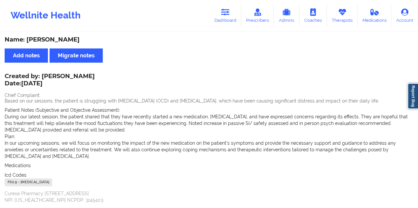
drag, startPoint x: 226, startPoint y: 18, endPoint x: 218, endPoint y: 30, distance: 14.9
click at [226, 19] on link "Dashboard" at bounding box center [225, 16] width 32 height 22
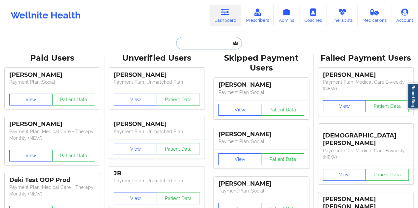
click at [194, 43] on input "text" at bounding box center [208, 43] width 65 height 13
paste input "[EMAIL_ADDRESS][DOMAIN_NAME]"
type input "[EMAIL_ADDRESS][DOMAIN_NAME]"
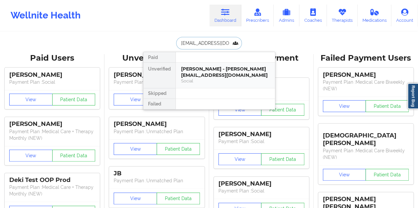
click at [214, 74] on div "[PERSON_NAME] - [PERSON_NAME][EMAIL_ADDRESS][DOMAIN_NAME]" at bounding box center [225, 72] width 88 height 12
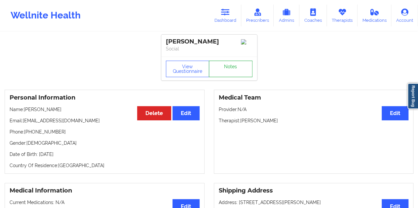
click at [230, 73] on link "Notes" at bounding box center [231, 69] width 44 height 17
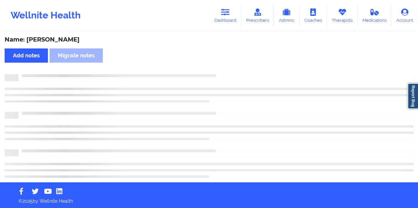
click at [68, 40] on div "Name: [PERSON_NAME]" at bounding box center [209, 40] width 408 height 8
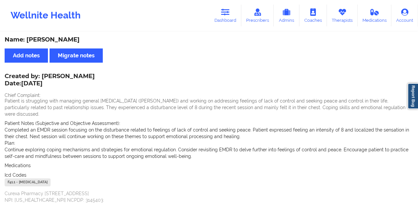
drag, startPoint x: 224, startPoint y: 13, endPoint x: 215, endPoint y: 28, distance: 17.7
click at [224, 14] on icon at bounding box center [225, 12] width 9 height 7
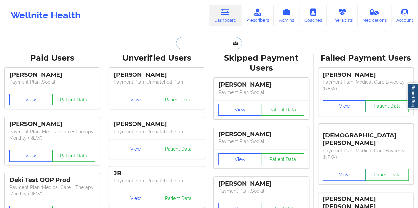
click at [197, 40] on input "text" at bounding box center [208, 43] width 65 height 13
paste input "[PERSON_NAME][EMAIL_ADDRESS][PERSON_NAME][DOMAIN_NAME]"
type input "[PERSON_NAME][EMAIL_ADDRESS][PERSON_NAME][DOMAIN_NAME]"
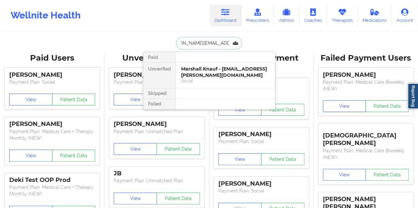
click at [213, 77] on div "Marshall Knauf - [EMAIL_ADDRESS][PERSON_NAME][DOMAIN_NAME]" at bounding box center [225, 72] width 88 height 12
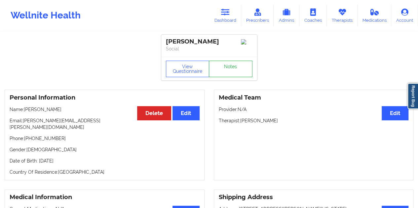
click at [226, 72] on link "Notes" at bounding box center [231, 69] width 44 height 17
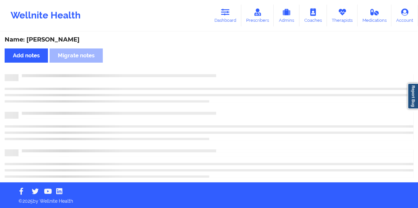
click at [60, 39] on div "Name: [PERSON_NAME]" at bounding box center [209, 40] width 408 height 8
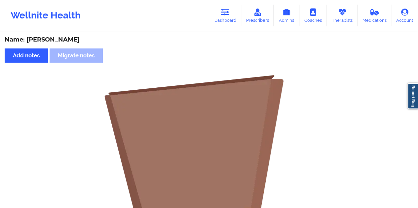
click at [199, 43] on div "Name: [PERSON_NAME]" at bounding box center [209, 40] width 408 height 8
click at [231, 17] on link "Dashboard" at bounding box center [225, 16] width 32 height 22
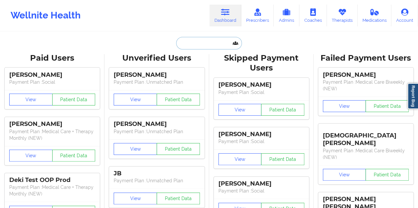
click at [196, 44] on input "text" at bounding box center [208, 43] width 65 height 13
paste input "[EMAIL_ADDRESS][DOMAIN_NAME]"
type input "[EMAIL_ADDRESS][DOMAIN_NAME]"
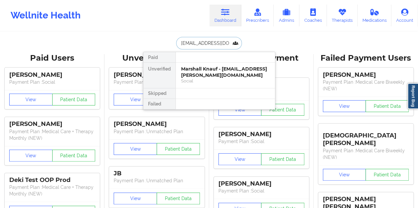
scroll to position [0, 3]
click at [210, 76] on div "[PERSON_NAME] - [EMAIL_ADDRESS][DOMAIN_NAME]" at bounding box center [225, 72] width 88 height 12
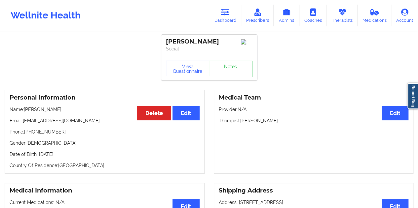
click at [231, 67] on div "View Questionnaire Notes" at bounding box center [209, 69] width 96 height 24
click at [224, 77] on link "Notes" at bounding box center [231, 69] width 44 height 17
